Goal: Book appointment/travel/reservation

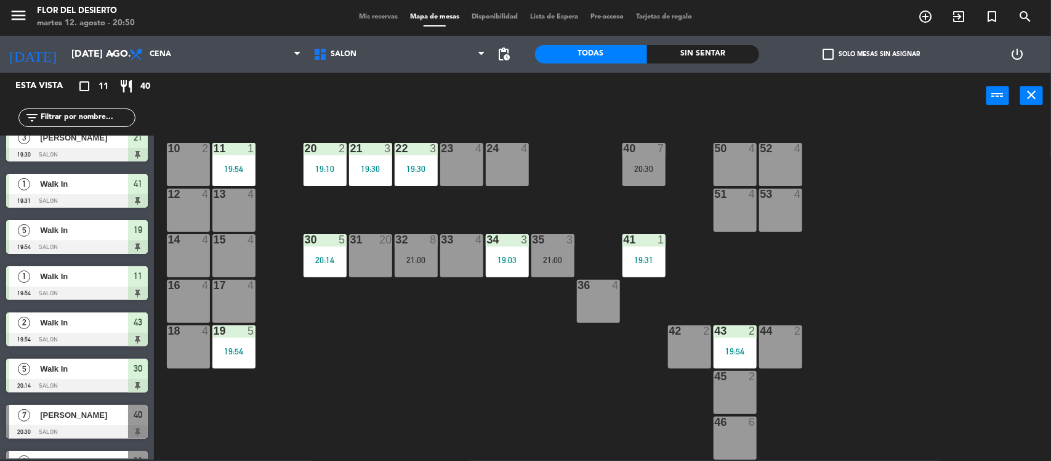
scroll to position [185, 0]
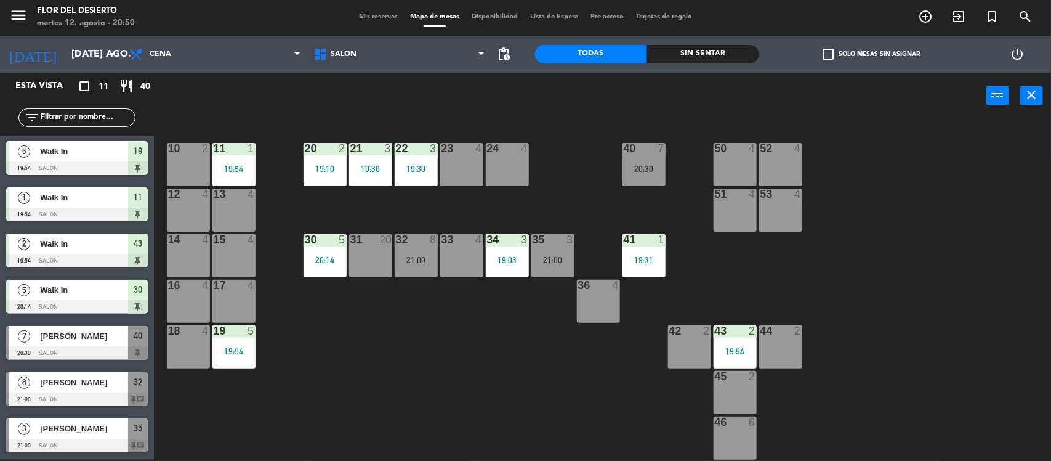
click at [74, 432] on div "3 [PERSON_NAME] 21:00 SALON 35 chat" at bounding box center [77, 435] width 154 height 46
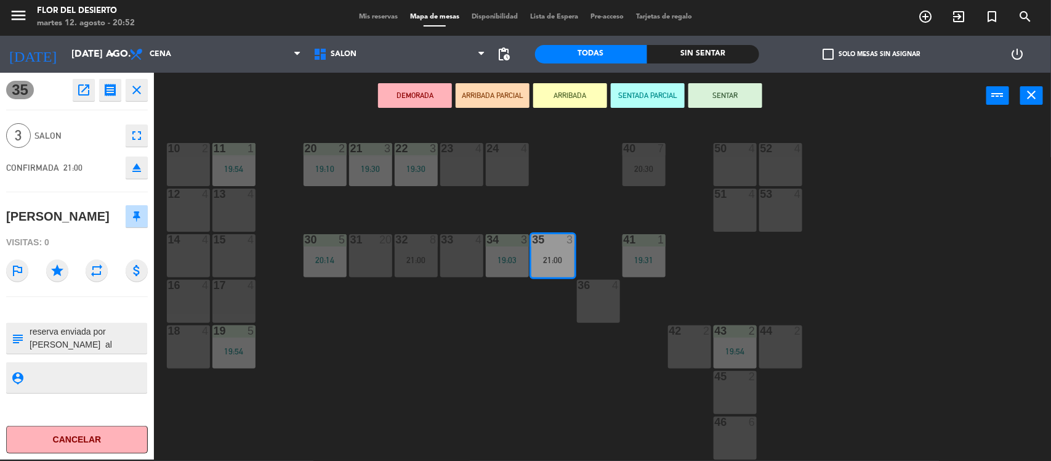
click at [944, 299] on div "10 2 11 1 19:54 20 2 19:10 21 3 19:30 22 3 19:30 23 4 24 4 40 7 20:30 50 4 52 4…" at bounding box center [607, 291] width 887 height 341
click at [1000, 216] on div "10 2 11 1 19:54 20 2 19:10 21 3 19:30 22 3 19:30 23 4 24 4 40 7 20:30 50 4 52 4…" at bounding box center [607, 291] width 887 height 341
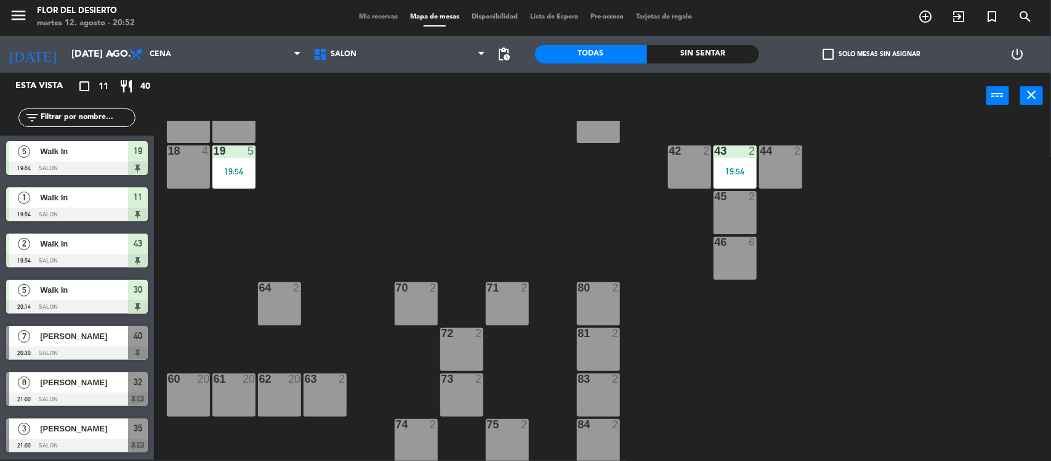
click at [80, 428] on div "3 [PERSON_NAME] 21:00 SALON 35 chat" at bounding box center [77, 435] width 154 height 46
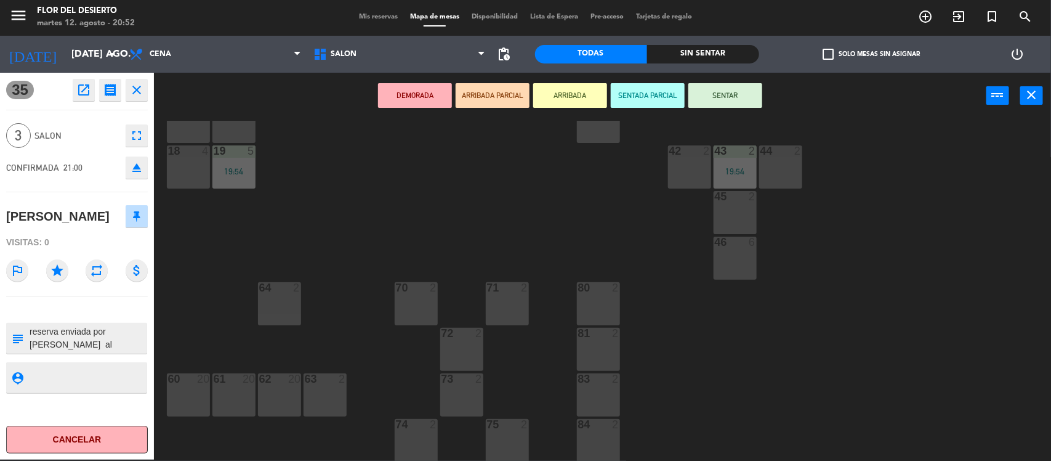
click at [733, 91] on button "SENTAR" at bounding box center [726, 95] width 74 height 25
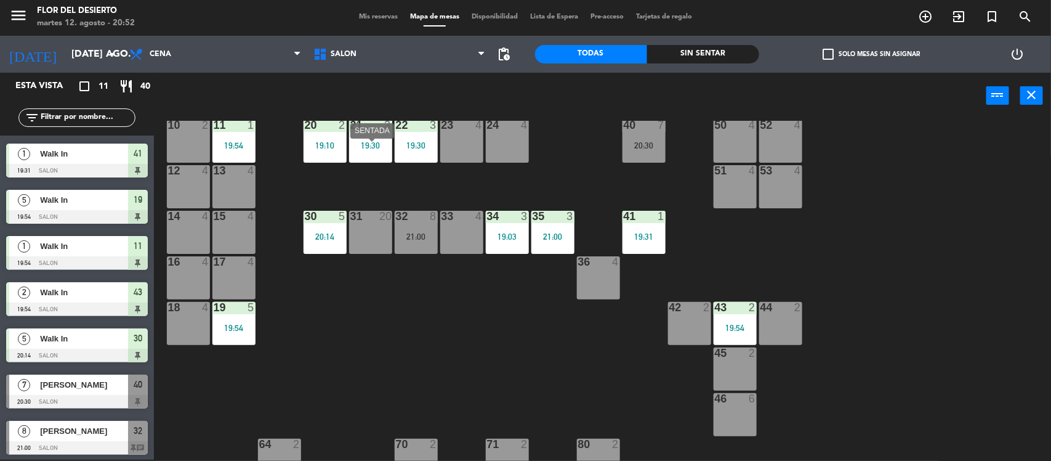
scroll to position [0, 0]
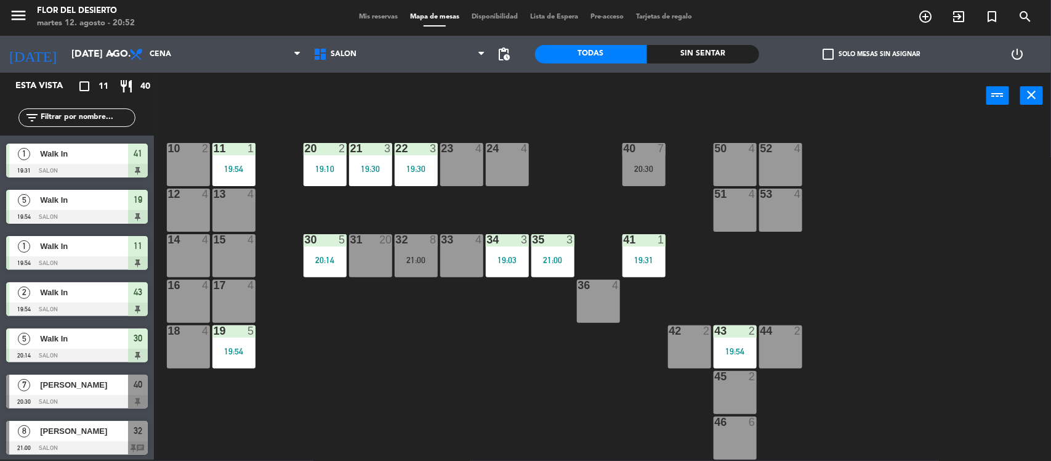
click at [201, 170] on div "10 2" at bounding box center [188, 164] width 43 height 43
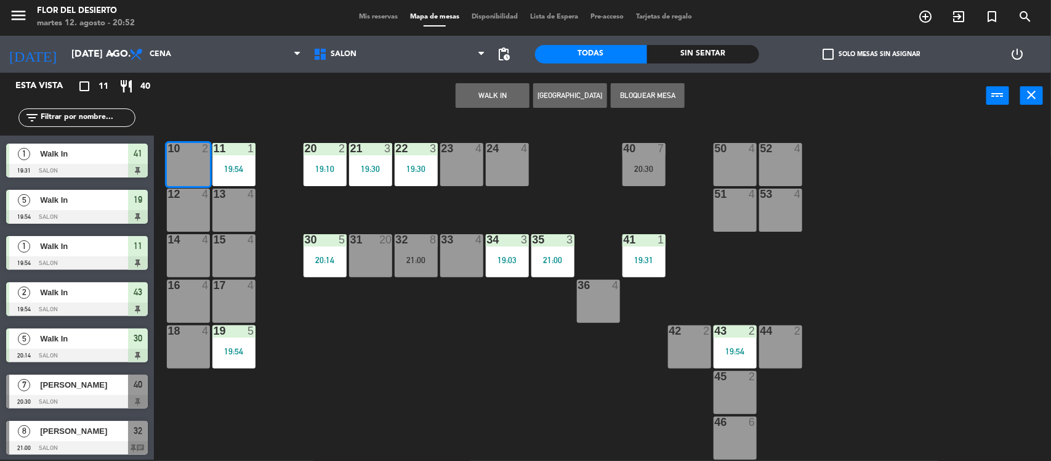
click at [482, 94] on button "WALK IN" at bounding box center [493, 95] width 74 height 25
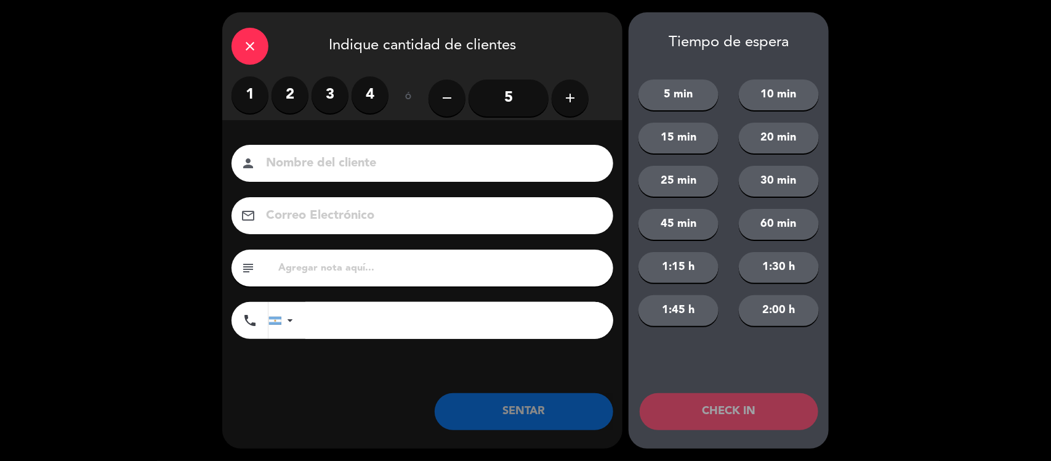
click at [337, 97] on label "3" at bounding box center [330, 94] width 37 height 37
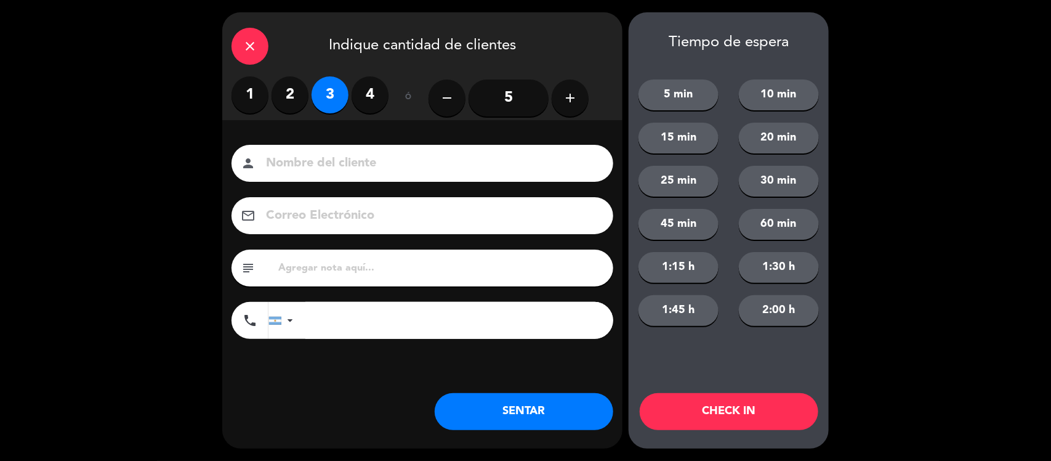
click at [471, 404] on button "SENTAR" at bounding box center [524, 411] width 179 height 37
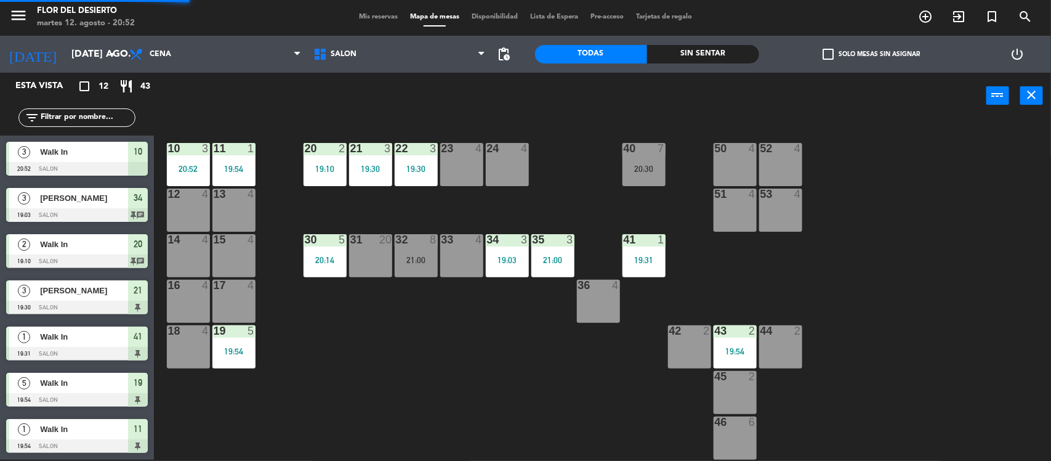
click at [188, 222] on div "12 4" at bounding box center [188, 209] width 43 height 43
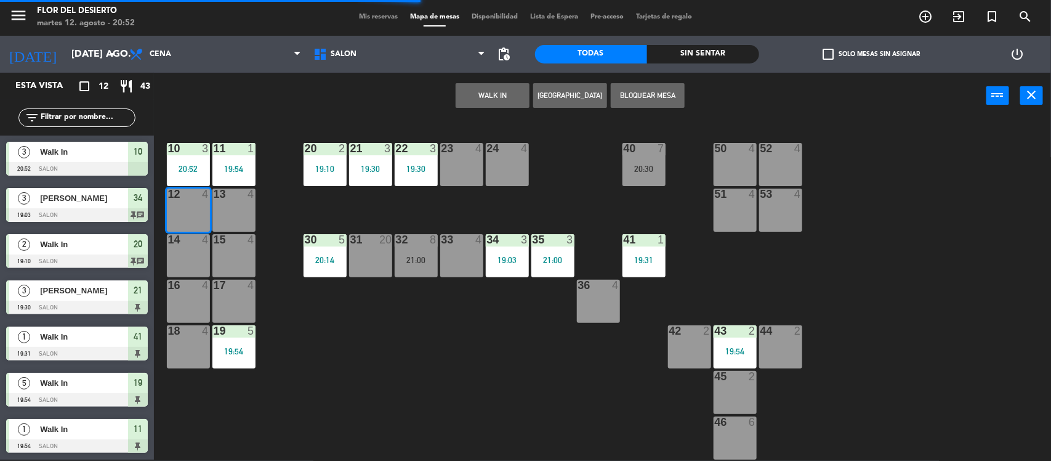
click at [488, 90] on button "WALK IN" at bounding box center [493, 95] width 74 height 25
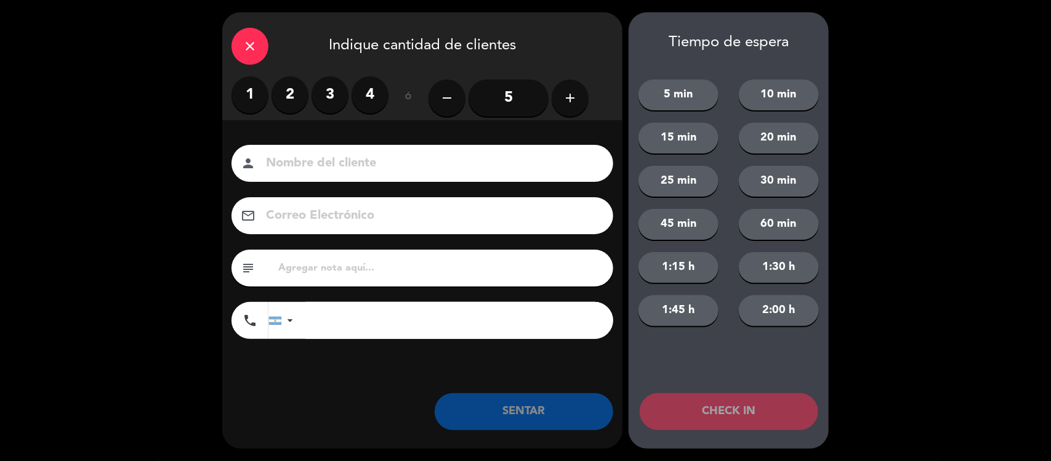
click at [235, 95] on label "1" at bounding box center [250, 94] width 37 height 37
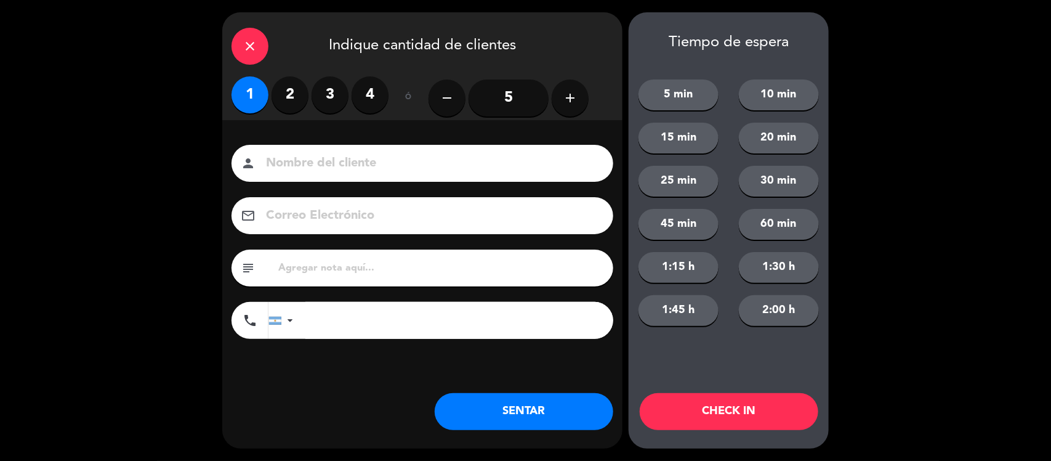
click at [493, 411] on button "SENTAR" at bounding box center [524, 411] width 179 height 37
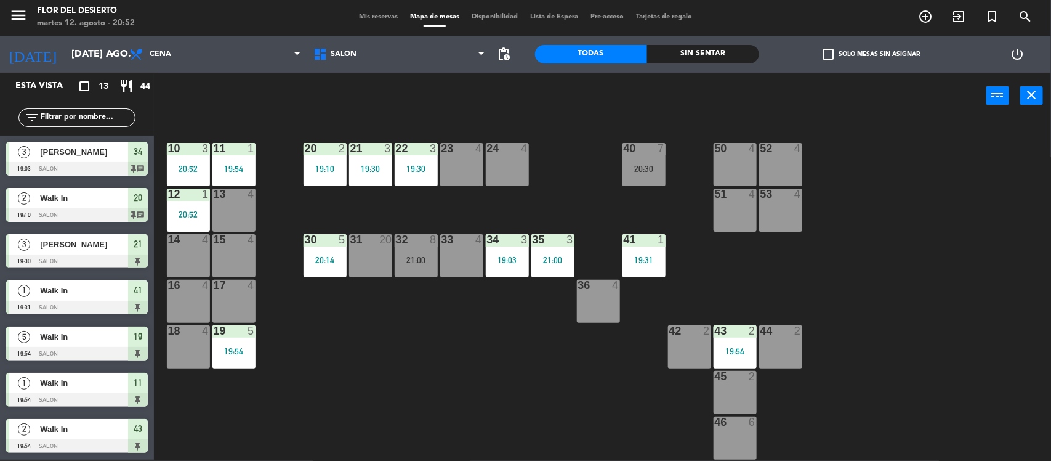
click at [457, 262] on div "33 4" at bounding box center [461, 255] width 43 height 43
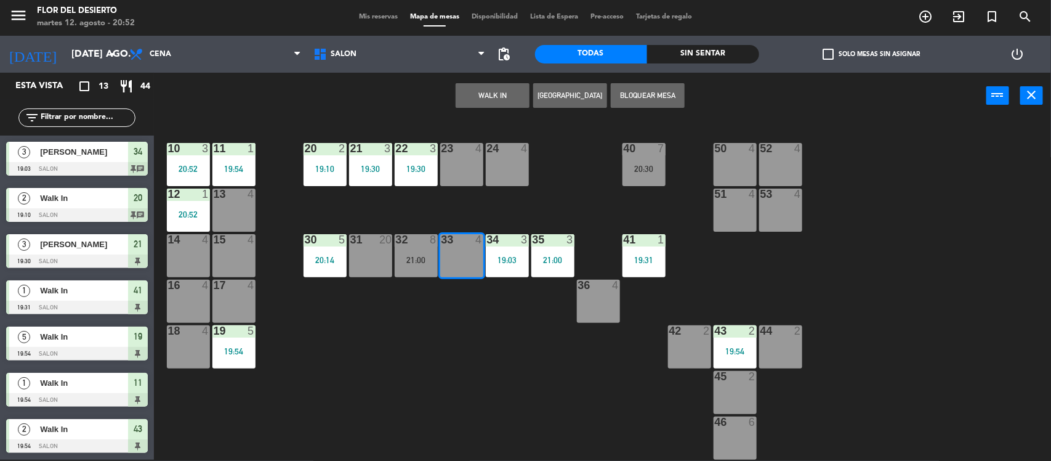
click at [477, 97] on button "WALK IN" at bounding box center [493, 95] width 74 height 25
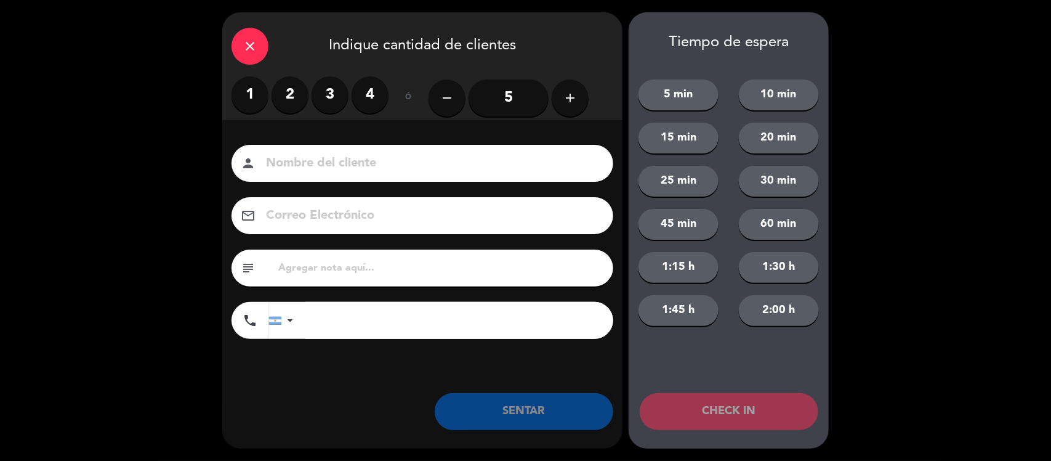
drag, startPoint x: 290, startPoint y: 94, endPoint x: 296, endPoint y: 99, distance: 7.4
click at [291, 94] on label "2" at bounding box center [290, 94] width 37 height 37
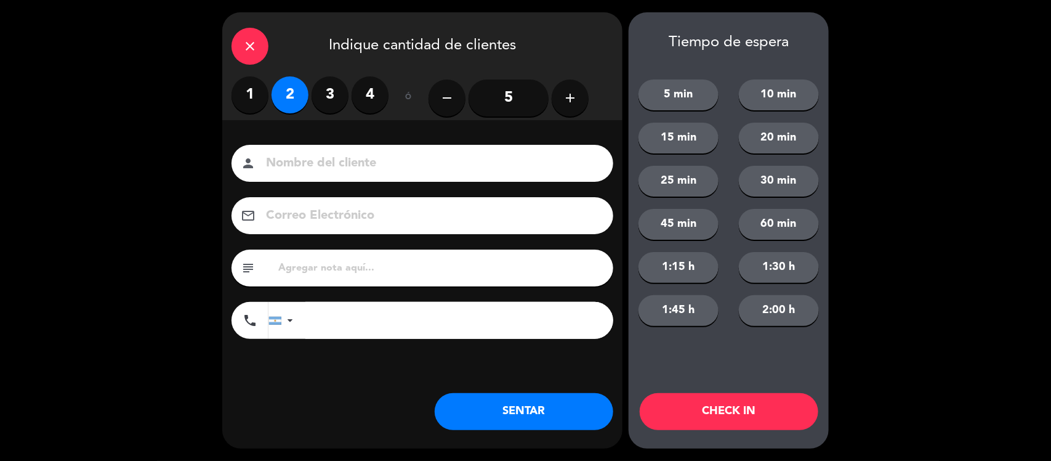
click at [320, 145] on div "Nombre del cliente person Correo Electrónico email subject phone [GEOGRAPHIC_DA…" at bounding box center [422, 262] width 400 height 284
click at [325, 160] on input at bounding box center [431, 164] width 333 height 22
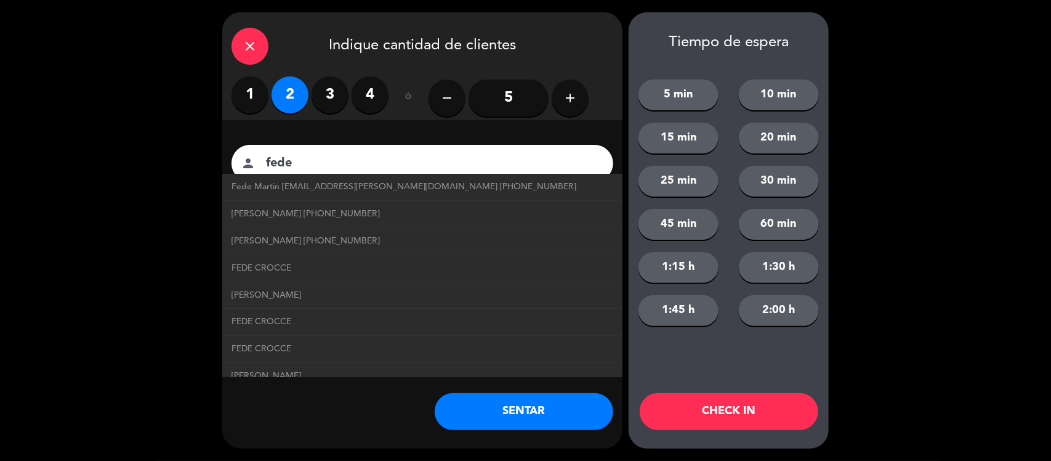
click at [329, 180] on span "Fede Martin [EMAIL_ADDRESS][PERSON_NAME][DOMAIN_NAME] [PHONE_NUMBER]" at bounding box center [404, 187] width 345 height 14
type input "[PERSON_NAME]"
type input "[EMAIL_ADDRESS][PERSON_NAME][DOMAIN_NAME]"
type input "[PHONE_NUMBER]"
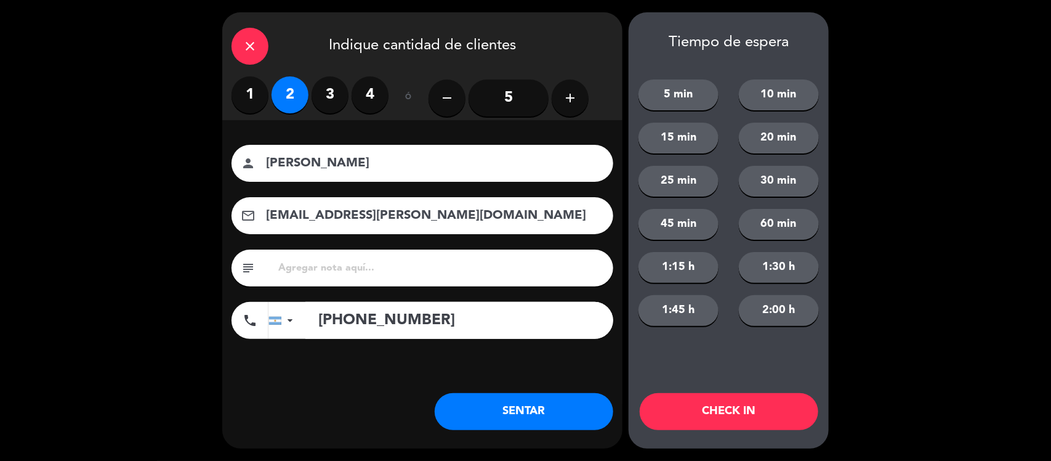
click at [469, 406] on button "SENTAR" at bounding box center [524, 411] width 179 height 37
